Goal: Register for event/course

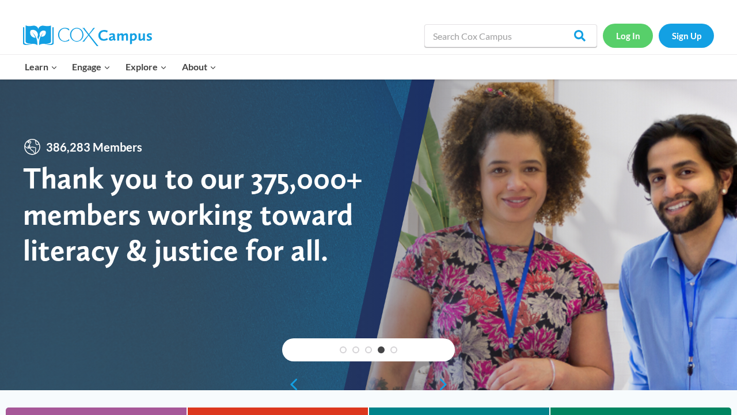
click at [624, 40] on link "Log In" at bounding box center [628, 36] width 50 height 24
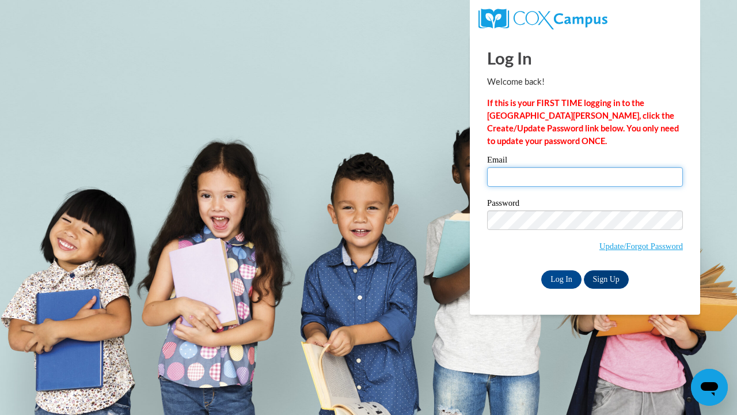
type input "kkflds4@gmail.com"
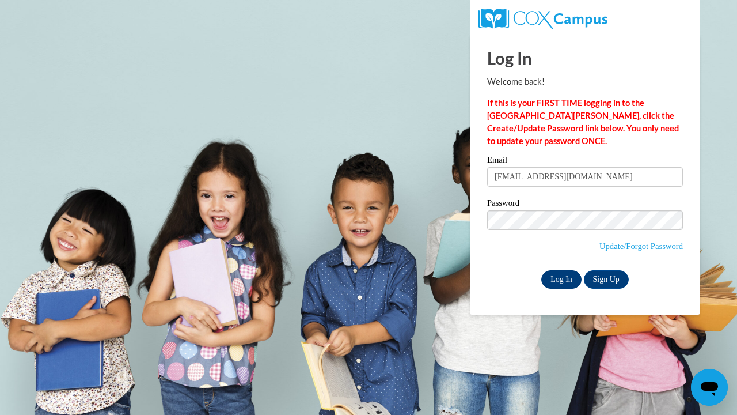
click at [565, 283] on input "Log In" at bounding box center [561, 279] width 40 height 18
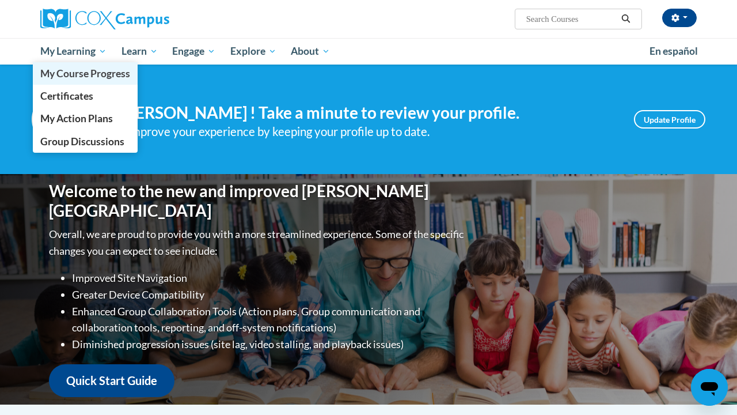
click at [76, 71] on span "My Course Progress" at bounding box center [85, 73] width 90 height 12
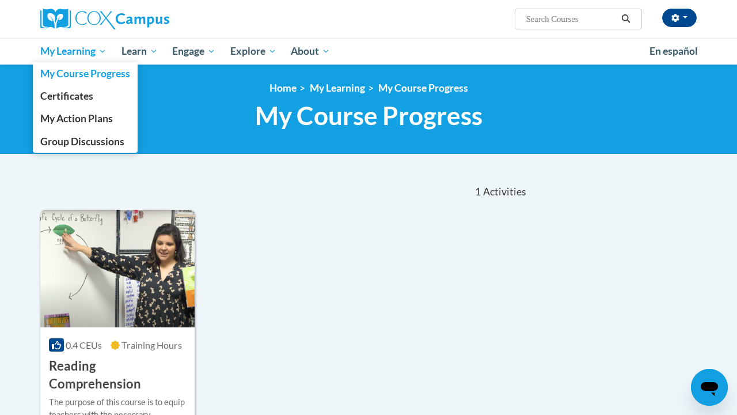
click at [73, 52] on span "My Learning" at bounding box center [73, 51] width 66 height 14
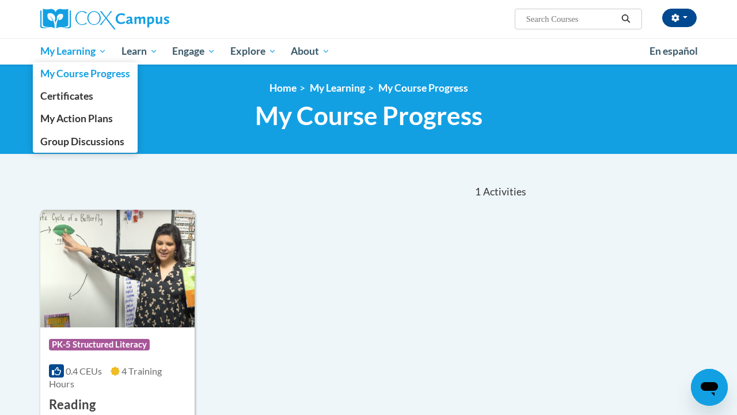
click at [81, 51] on span "My Learning" at bounding box center [73, 51] width 66 height 14
click at [88, 97] on span "Certificates" at bounding box center [66, 96] width 53 height 12
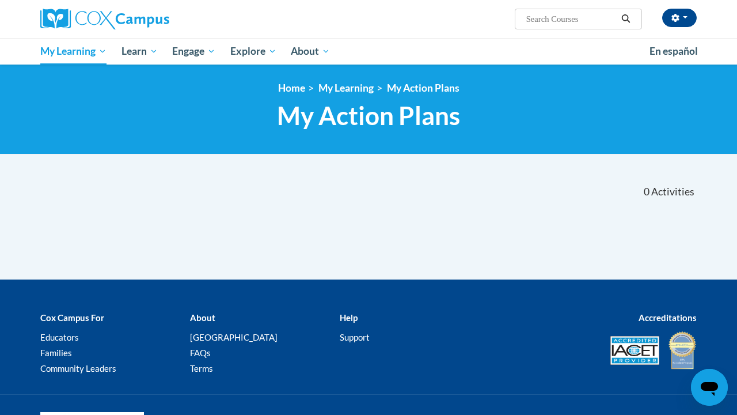
click at [100, 18] on img at bounding box center [104, 19] width 129 height 21
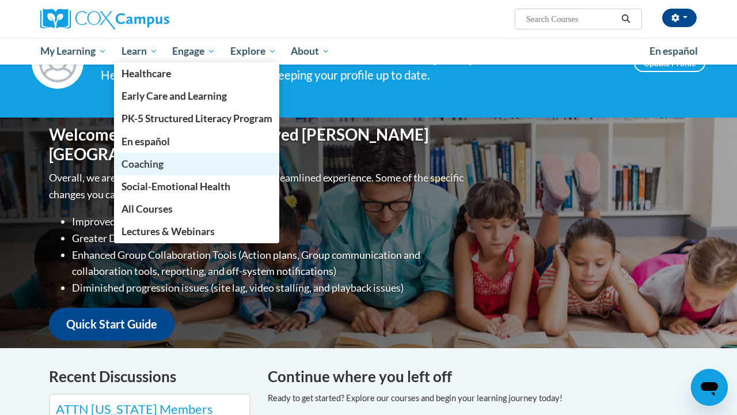
scroll to position [72, 0]
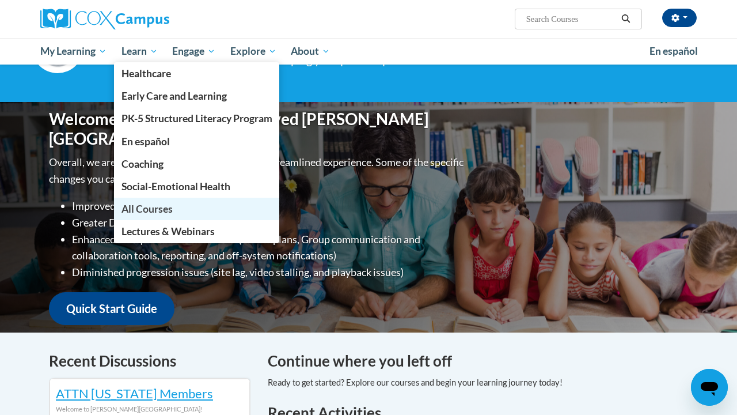
click at [168, 207] on span "All Courses" at bounding box center [147, 209] width 51 height 12
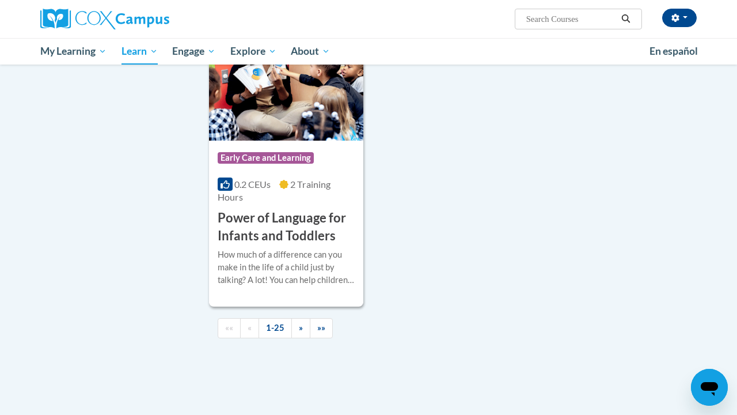
scroll to position [2826, 0]
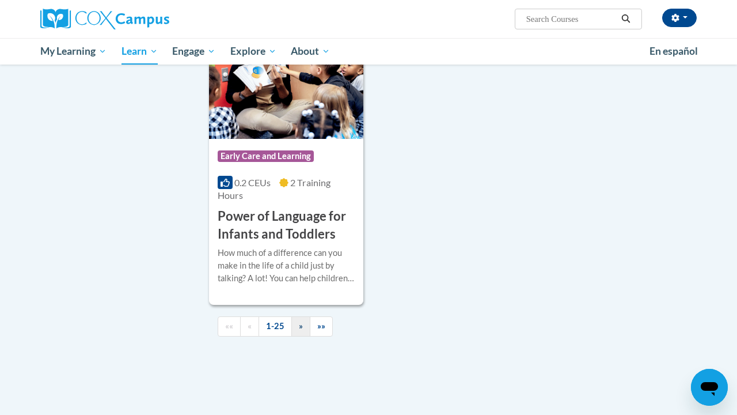
click at [303, 316] on link "»" at bounding box center [300, 326] width 19 height 20
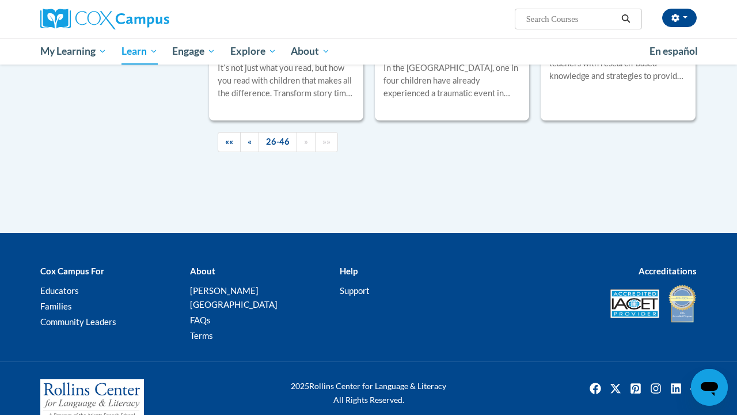
click at [553, 18] on input "Search..." at bounding box center [571, 19] width 92 height 14
type input "Teaching writing"
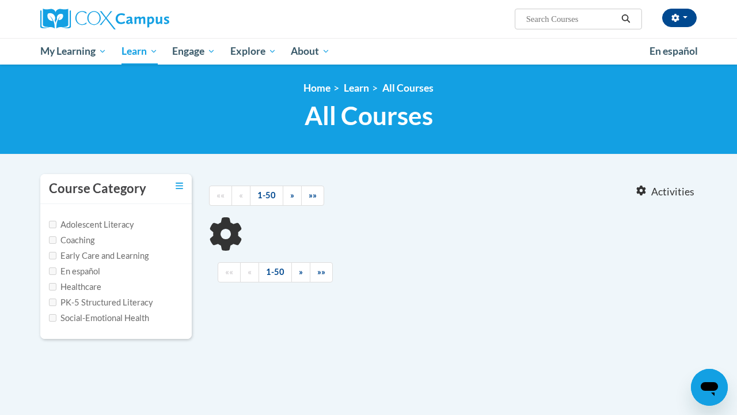
type input "Teaching writing"
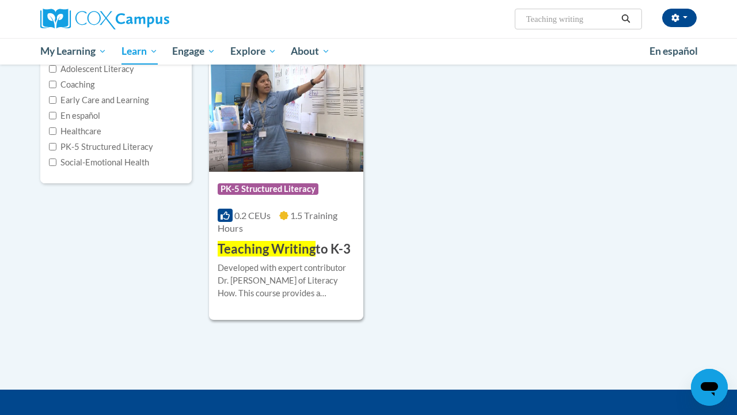
scroll to position [164, 0]
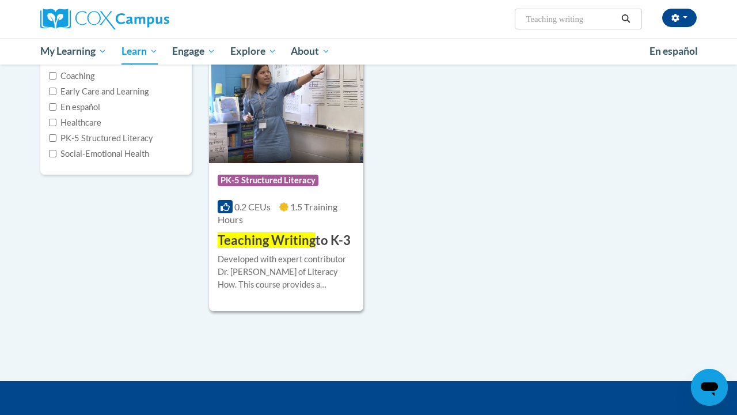
click at [305, 249] on div "More Info Enroll Developed with expert contributor Dr. [PERSON_NAME] of Literac…" at bounding box center [286, 278] width 154 height 59
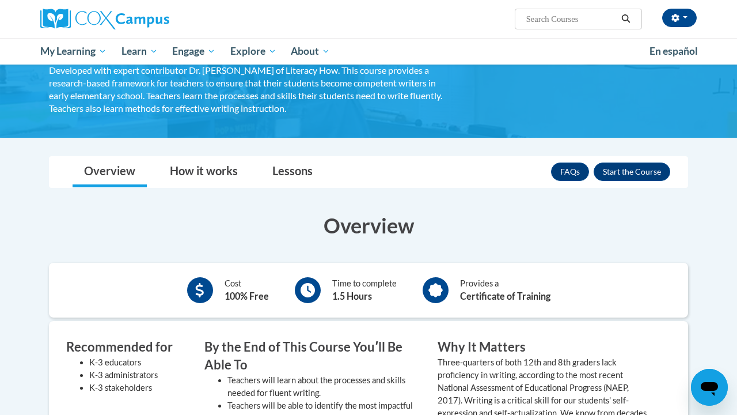
scroll to position [89, 0]
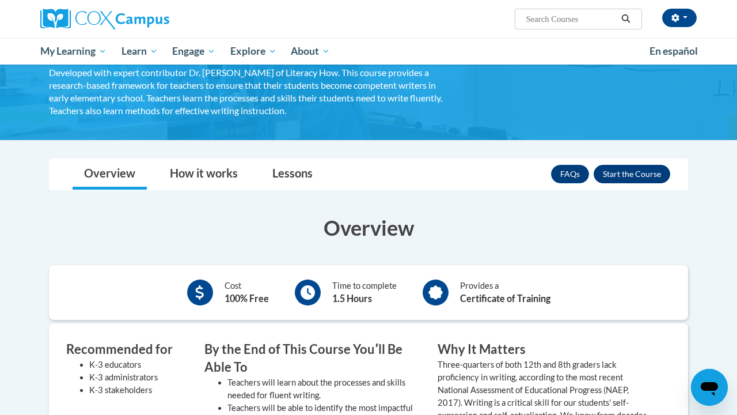
click at [638, 180] on button "Enroll" at bounding box center [632, 174] width 77 height 18
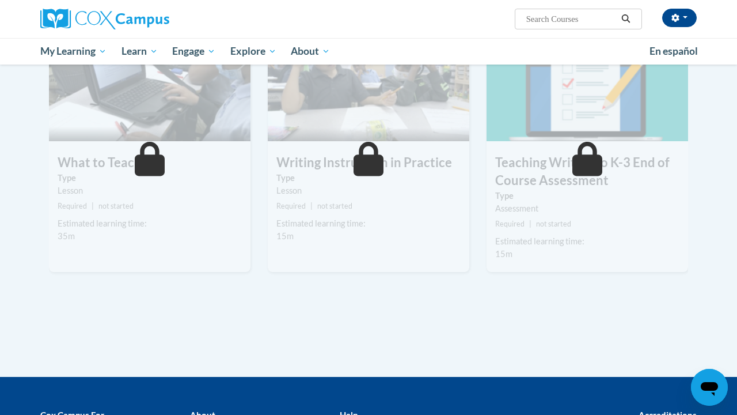
scroll to position [315, 0]
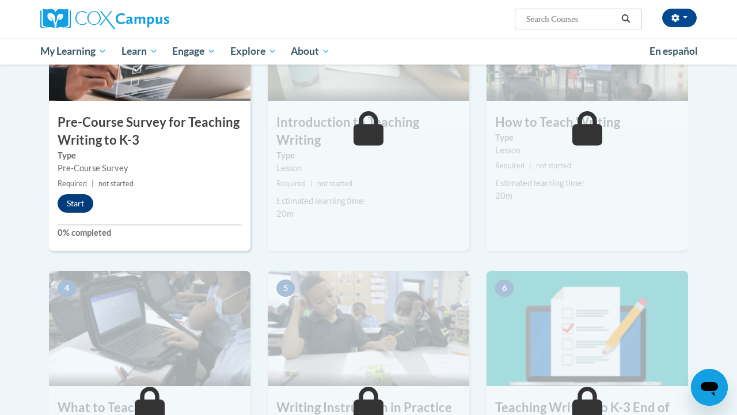
click at [74, 200] on button "Start" at bounding box center [76, 203] width 36 height 18
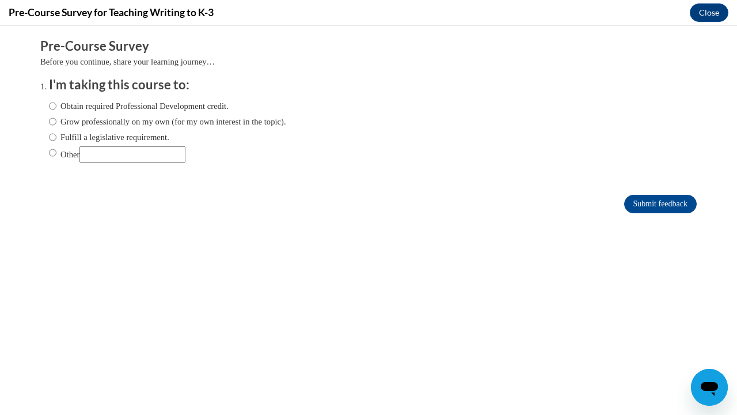
scroll to position [0, 0]
click at [142, 120] on label "Grow professionally on my own (for my own interest in the topic)." at bounding box center [167, 121] width 237 height 13
click at [56, 120] on input "Grow professionally on my own (for my own interest in the topic)." at bounding box center [52, 121] width 7 height 13
radio input "true"
click at [656, 202] on input "Submit feedback" at bounding box center [660, 204] width 73 height 18
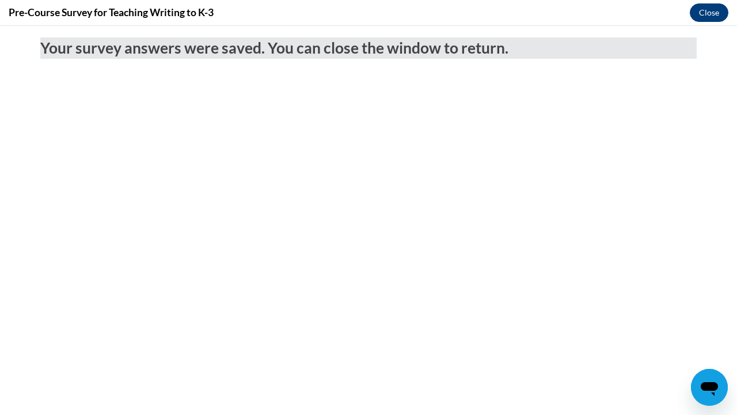
click at [707, 17] on button "Close" at bounding box center [709, 12] width 39 height 18
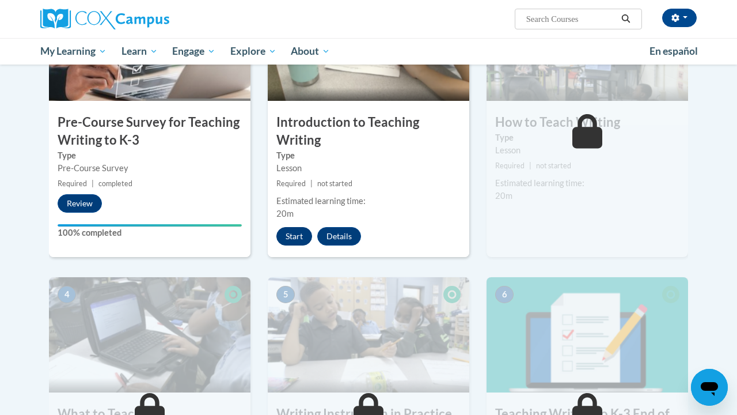
click at [297, 234] on button "Start" at bounding box center [294, 236] width 36 height 18
